Goal: Information Seeking & Learning: Learn about a topic

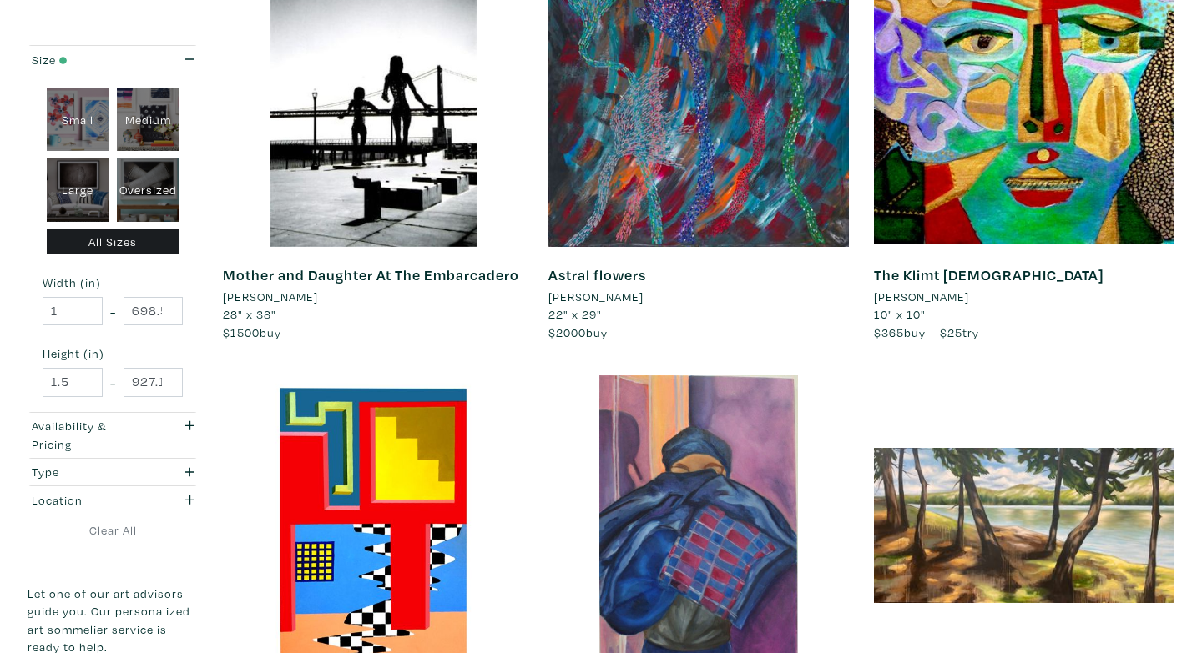
scroll to position [2016, 0]
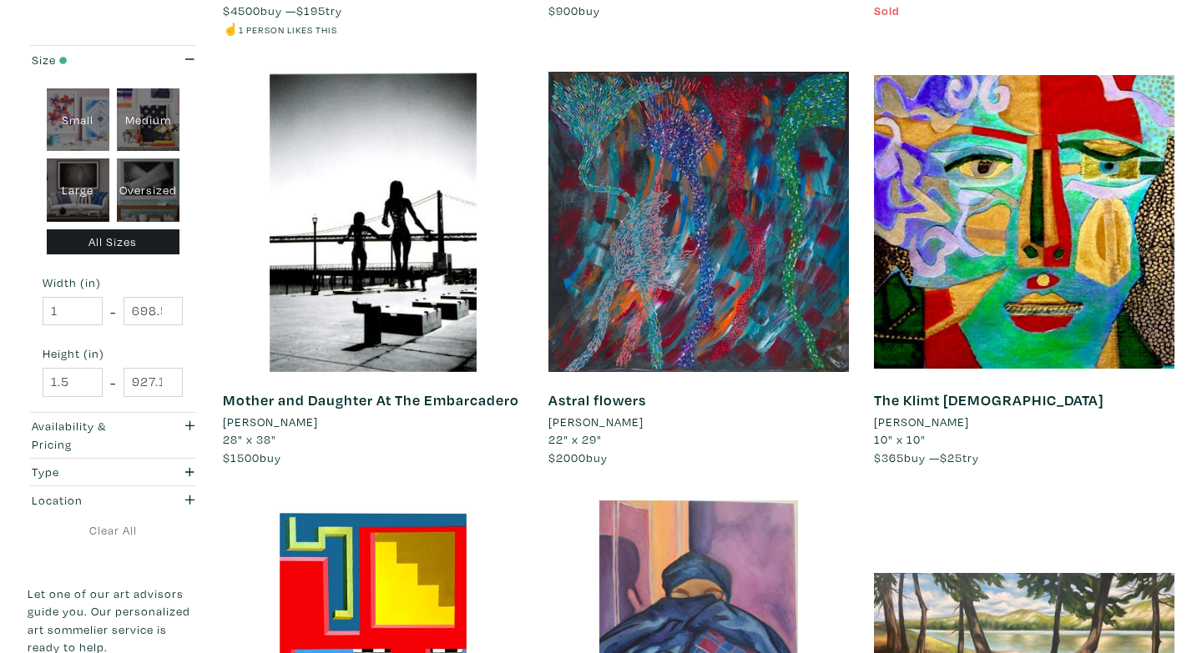
click at [563, 422] on li "[PERSON_NAME]" at bounding box center [595, 422] width 95 height 18
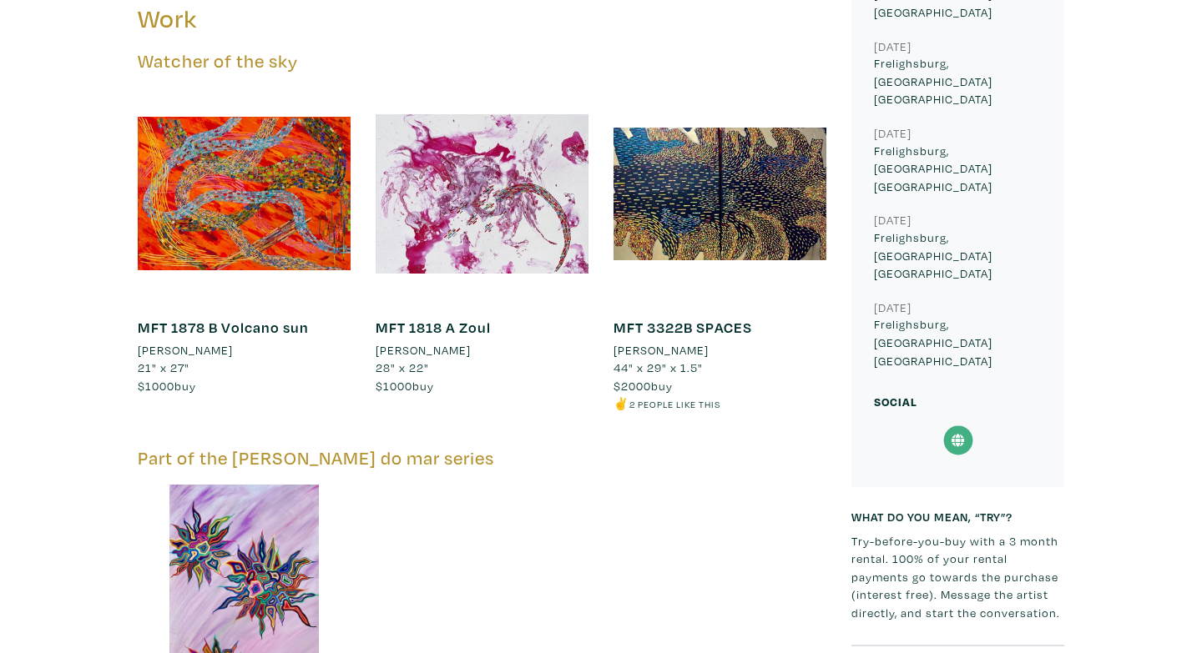
scroll to position [853, 0]
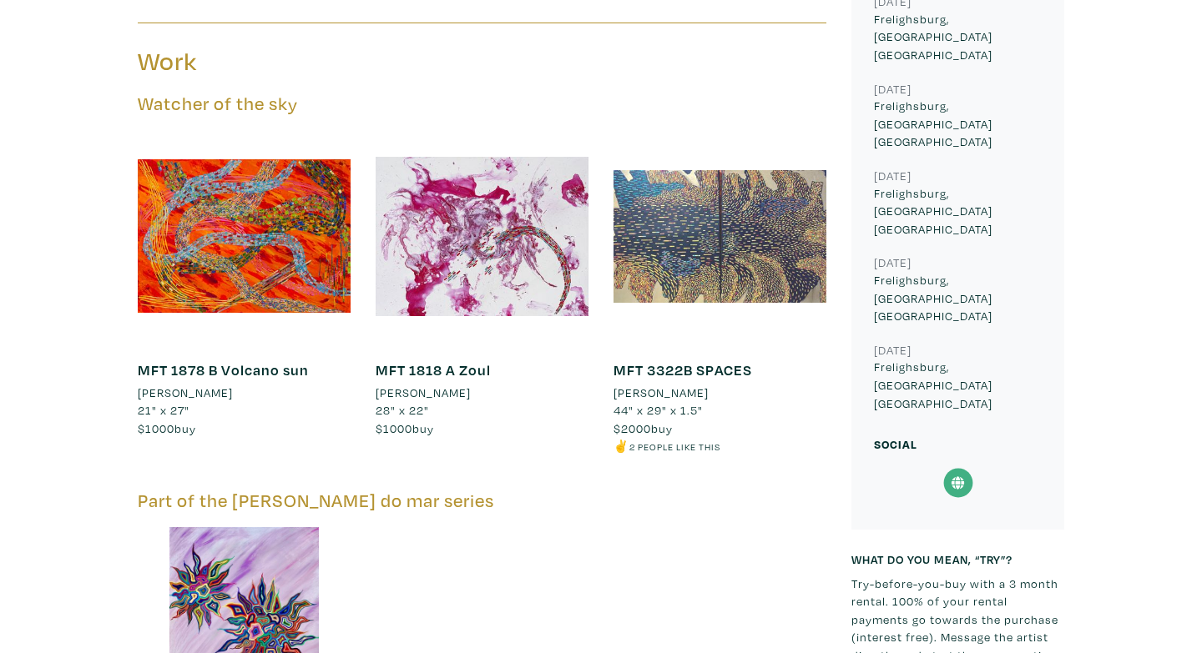
click at [689, 252] on div at bounding box center [719, 236] width 213 height 213
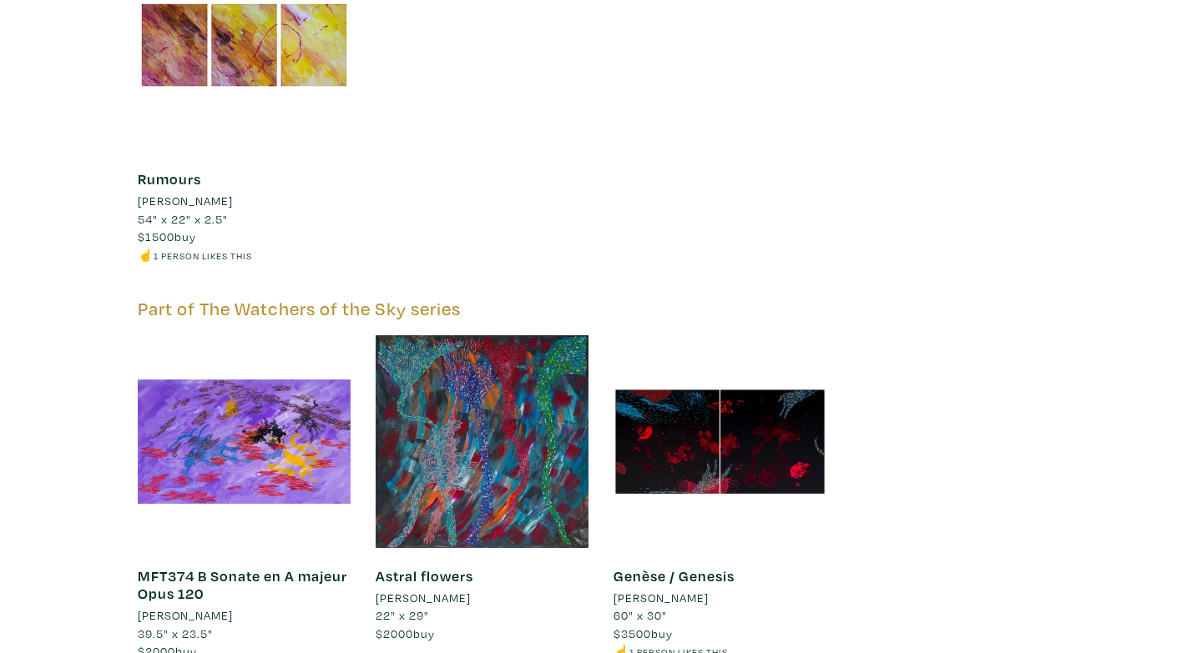
scroll to position [3355, 0]
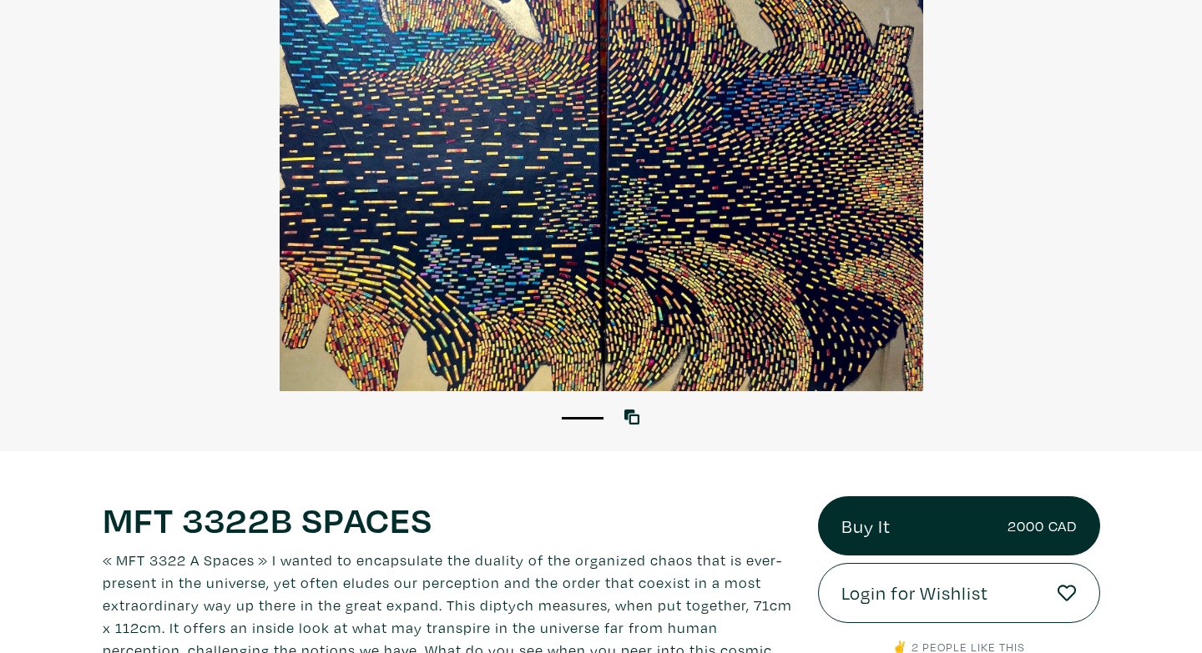
scroll to position [2, 0]
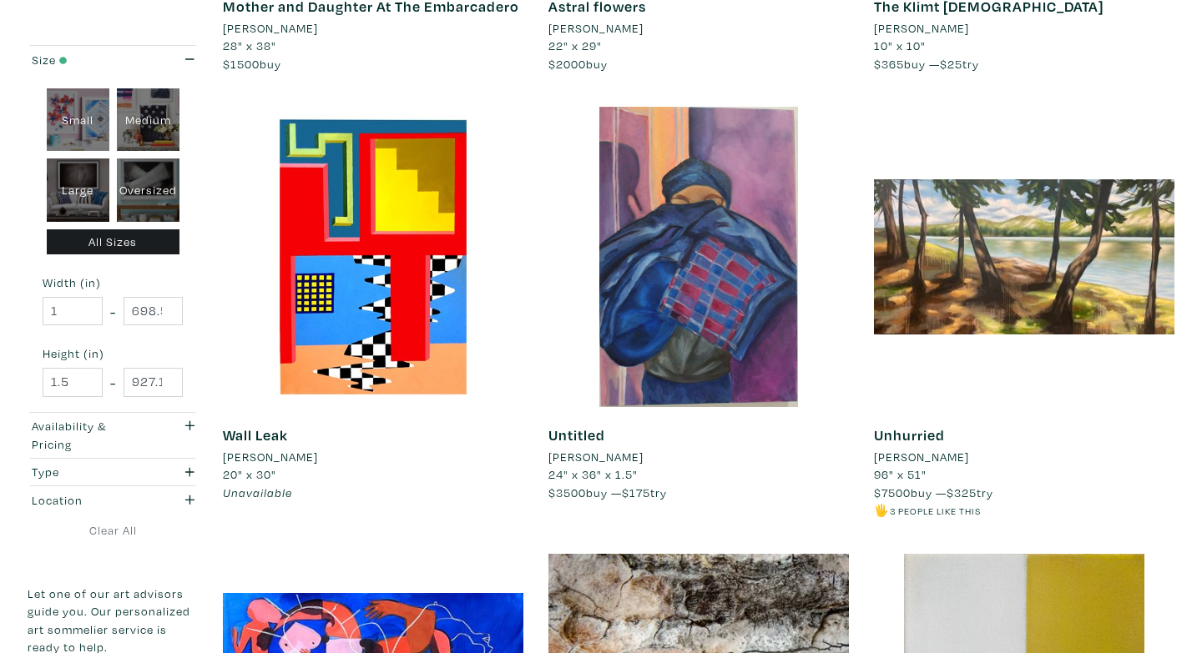
scroll to position [2411, 0]
